Goal: Information Seeking & Learning: Learn about a topic

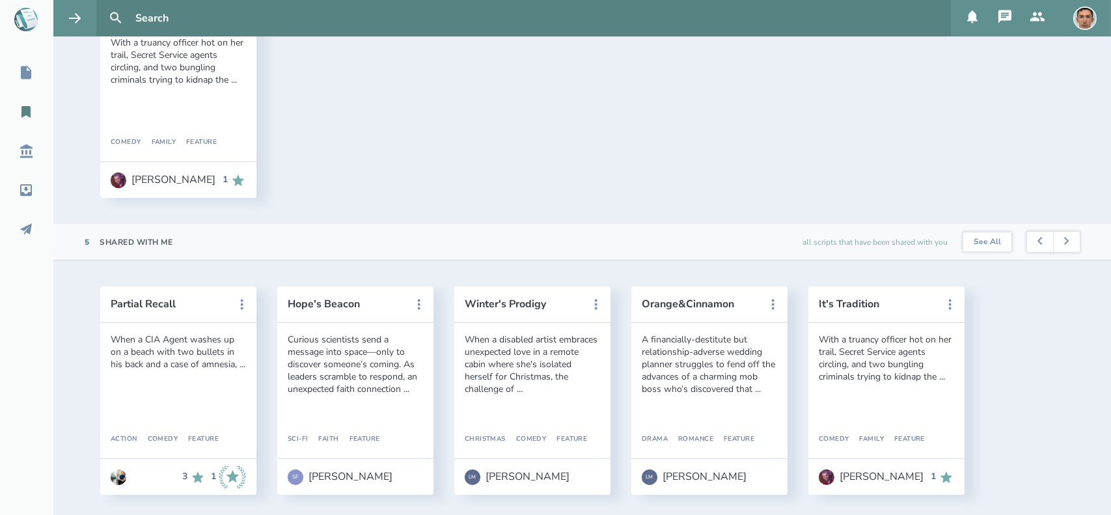
scroll to position [779, 0]
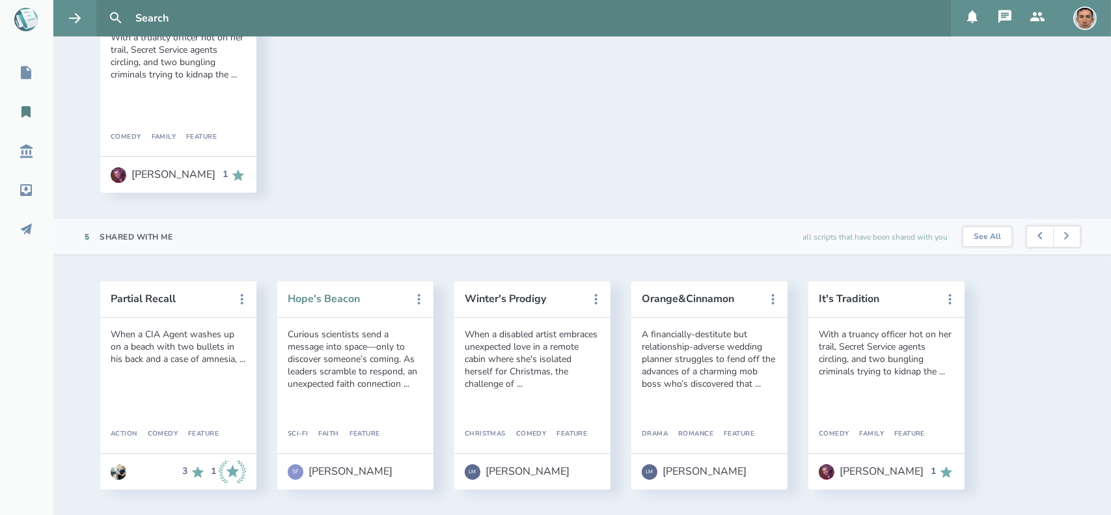
click at [334, 299] on button "Hope's Beacon" at bounding box center [346, 299] width 117 height 12
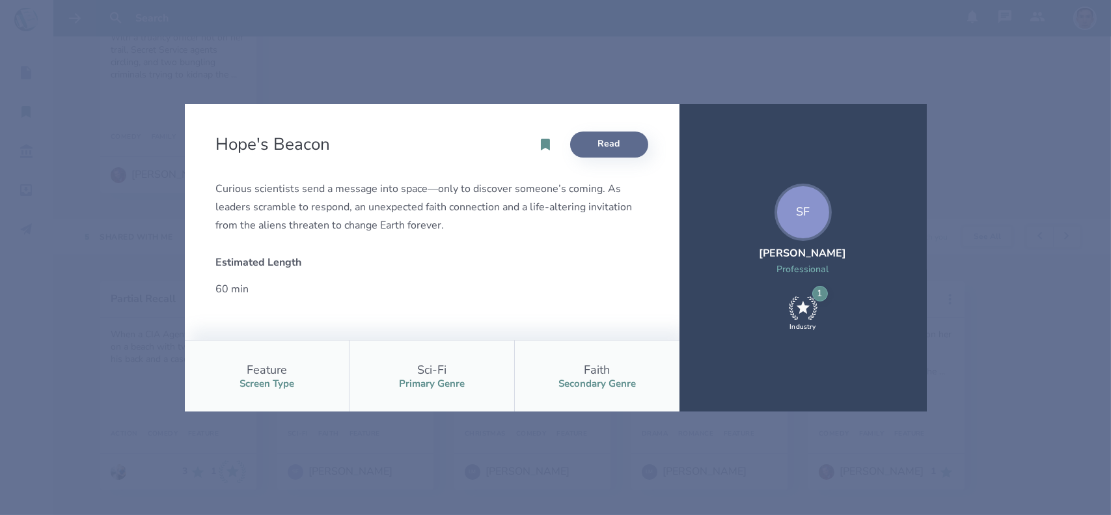
click at [631, 135] on link "Read" at bounding box center [609, 145] width 78 height 26
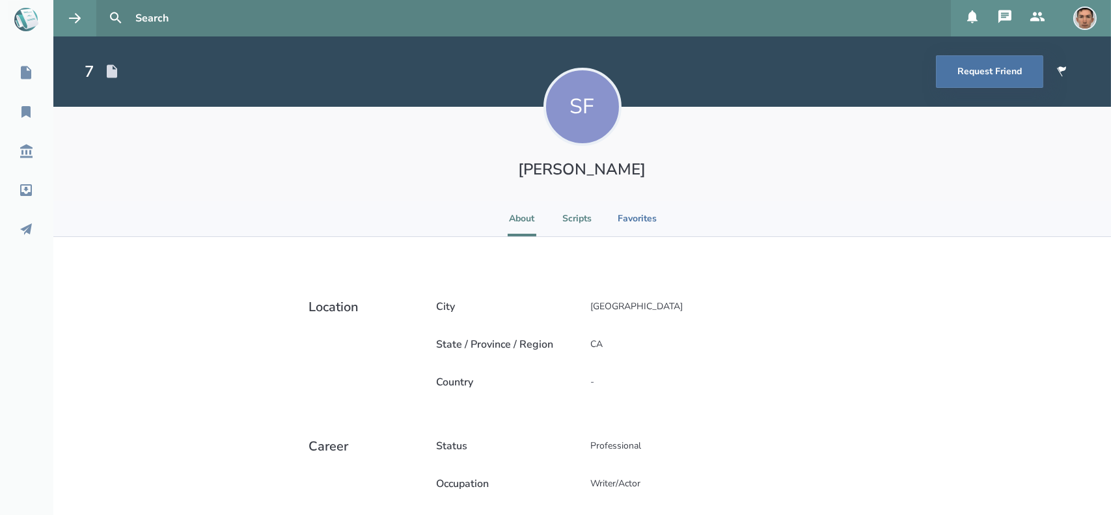
click at [578, 221] on li "Scripts" at bounding box center [577, 219] width 29 height 36
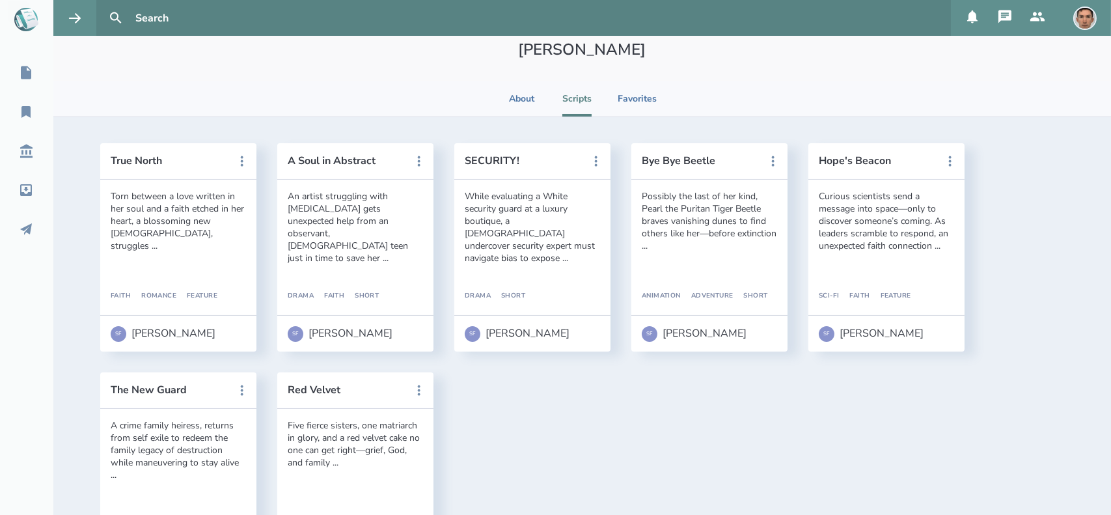
scroll to position [211, 0]
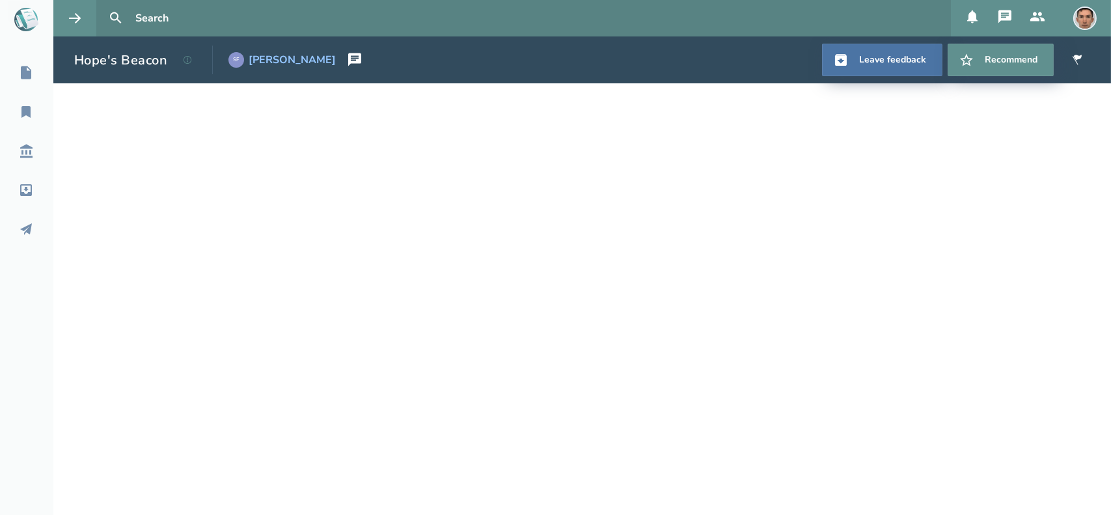
click at [296, 59] on div "[PERSON_NAME]" at bounding box center [292, 60] width 87 height 12
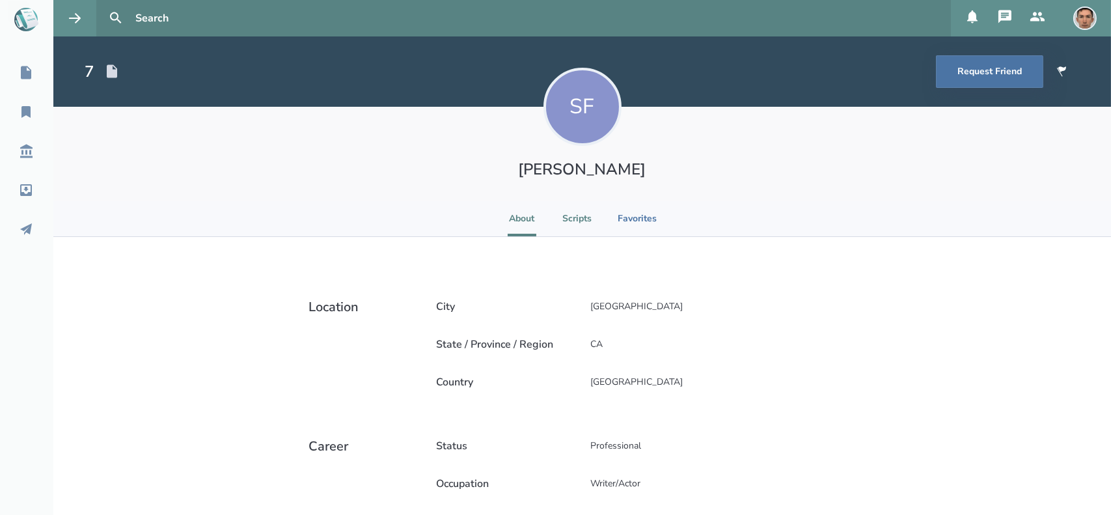
click at [578, 225] on li "Scripts" at bounding box center [577, 219] width 29 height 36
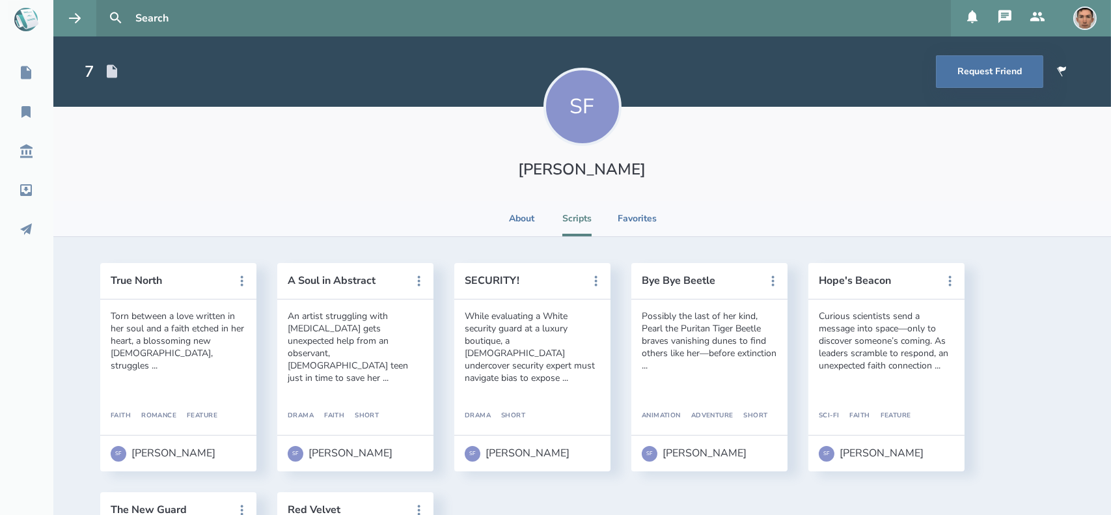
scroll to position [211, 0]
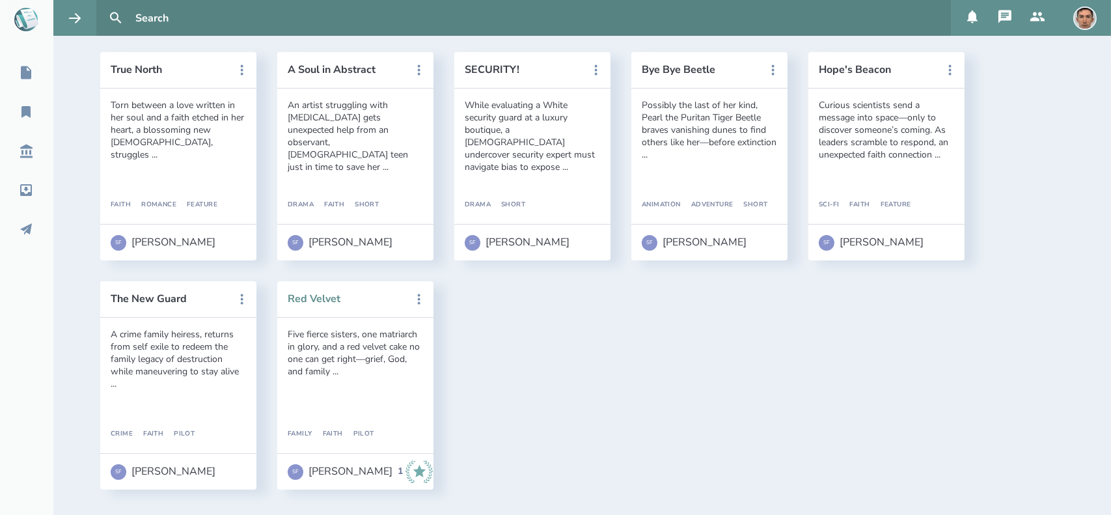
click at [318, 302] on button "Red Velvet" at bounding box center [346, 299] width 117 height 12
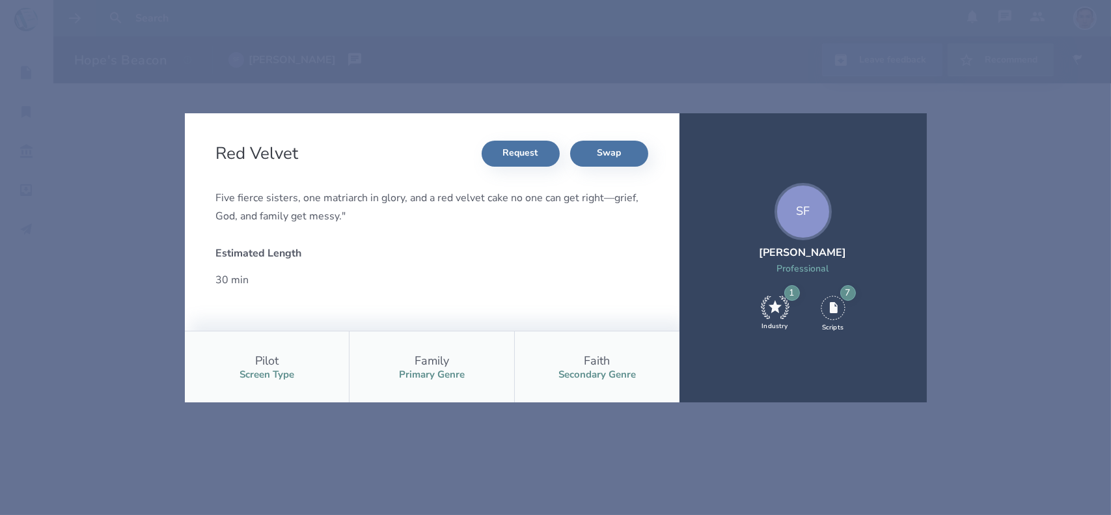
click at [1030, 253] on div "Red Velvet Request Swap Five fierce sisters, one matriarch in glory, and a red …" at bounding box center [555, 257] width 1111 height 515
